Goal: Check status: Check status

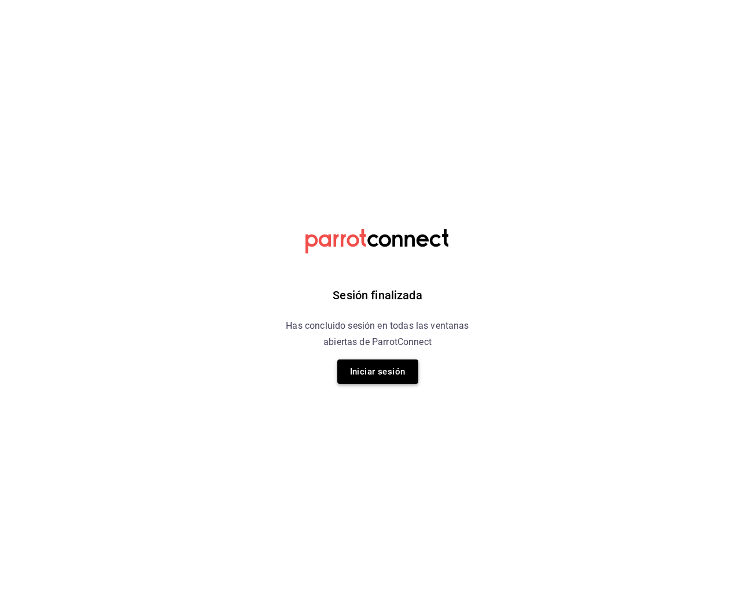
click at [368, 374] on button "Iniciar sesión" at bounding box center [377, 371] width 81 height 24
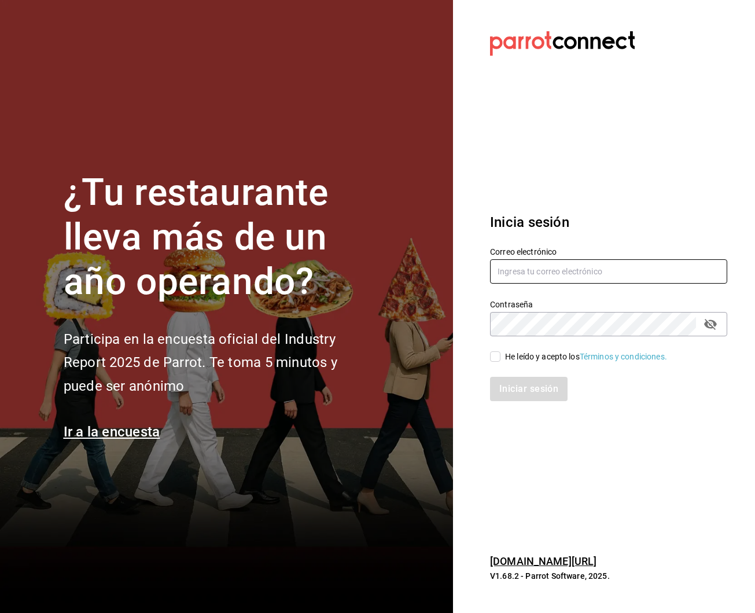
type input "robertagglz@gmail.com"
drag, startPoint x: 501, startPoint y: 355, endPoint x: 509, endPoint y: 373, distance: 19.5
click at [501, 355] on span "He leído y acepto los Términos y condiciones." at bounding box center [584, 357] width 167 height 12
click at [501, 355] on input "He leído y acepto los Términos y condiciones." at bounding box center [495, 356] width 10 height 10
checkbox input "true"
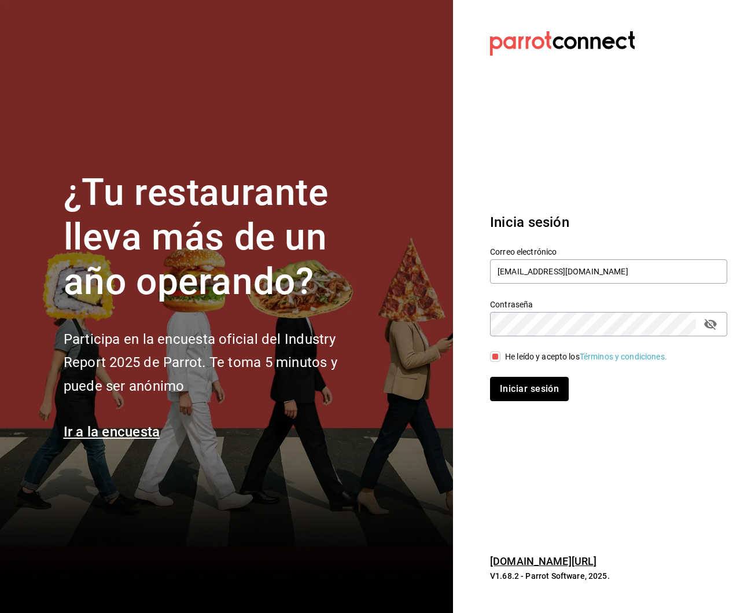
click at [528, 390] on button "Iniciar sesión" at bounding box center [529, 389] width 79 height 24
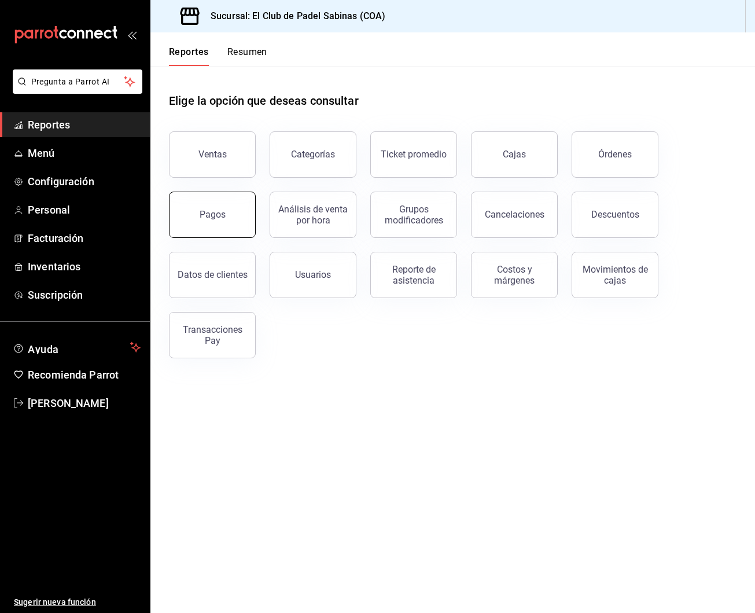
click at [208, 199] on button "Pagos" at bounding box center [212, 215] width 87 height 46
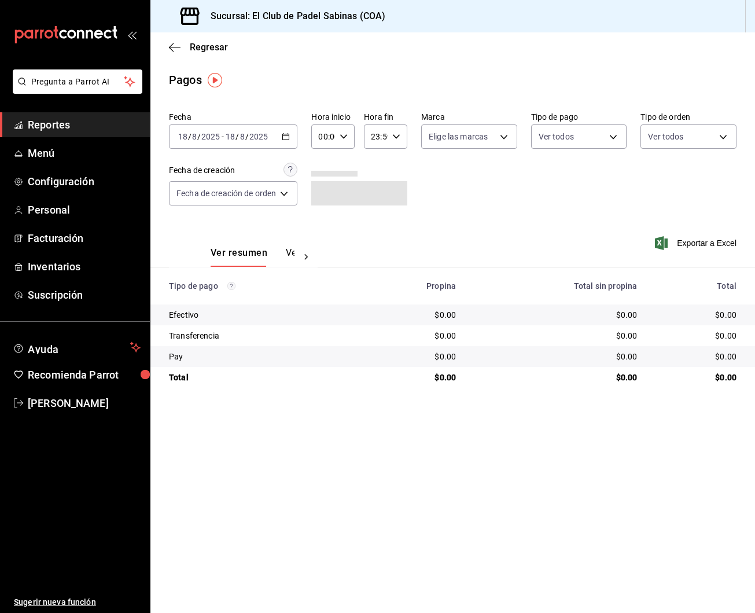
click at [292, 139] on div "[DATE] [DATE] - [DATE] [DATE]" at bounding box center [233, 136] width 128 height 24
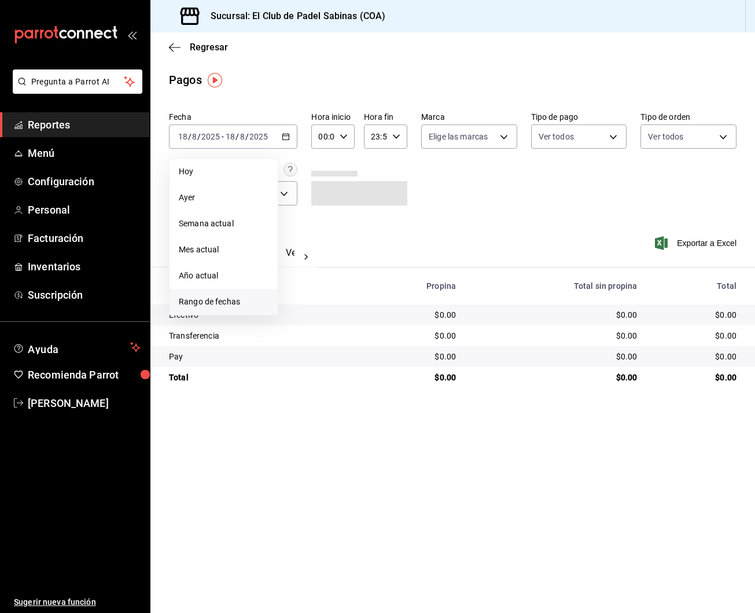
click at [241, 303] on span "Rango de fechas" at bounding box center [224, 302] width 90 height 12
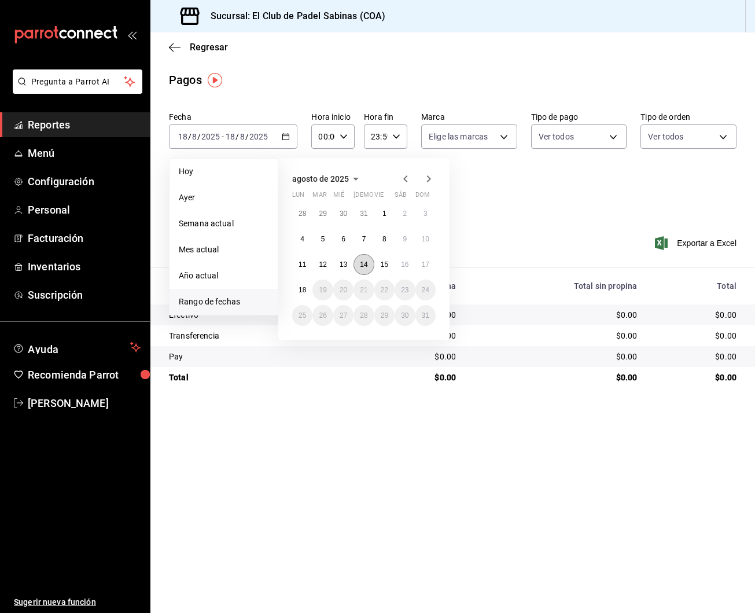
click at [366, 264] on abbr "14" at bounding box center [364, 264] width 8 height 8
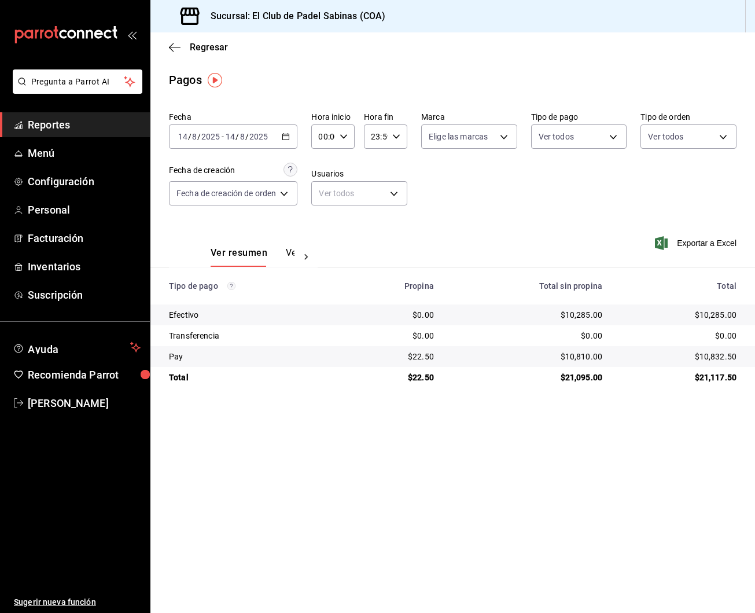
click at [351, 135] on div "00:00 Hora inicio" at bounding box center [332, 136] width 43 height 24
click at [322, 199] on span "15" at bounding box center [323, 193] width 3 height 9
type input "15:00"
click at [519, 212] on div at bounding box center [377, 306] width 755 height 613
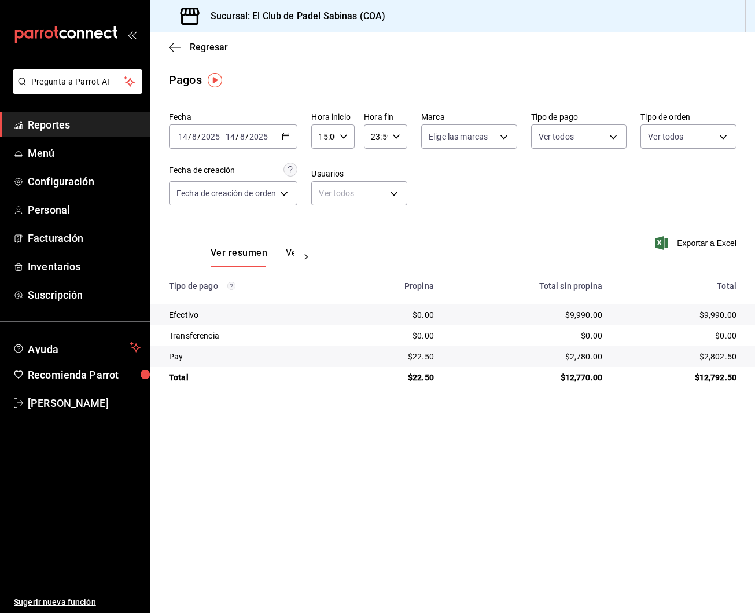
scroll to position [1, 0]
